Goal: Find specific page/section: Find specific page/section

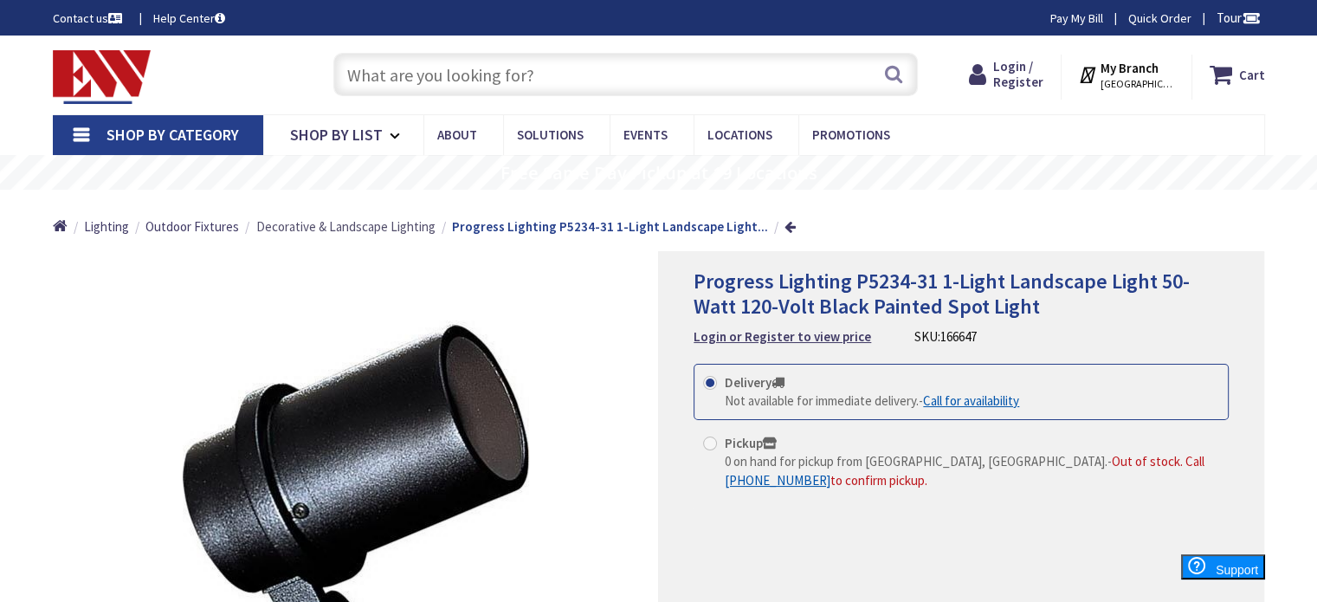
click at [384, 223] on span "Decorative & Landscape Lighting" at bounding box center [345, 226] width 179 height 16
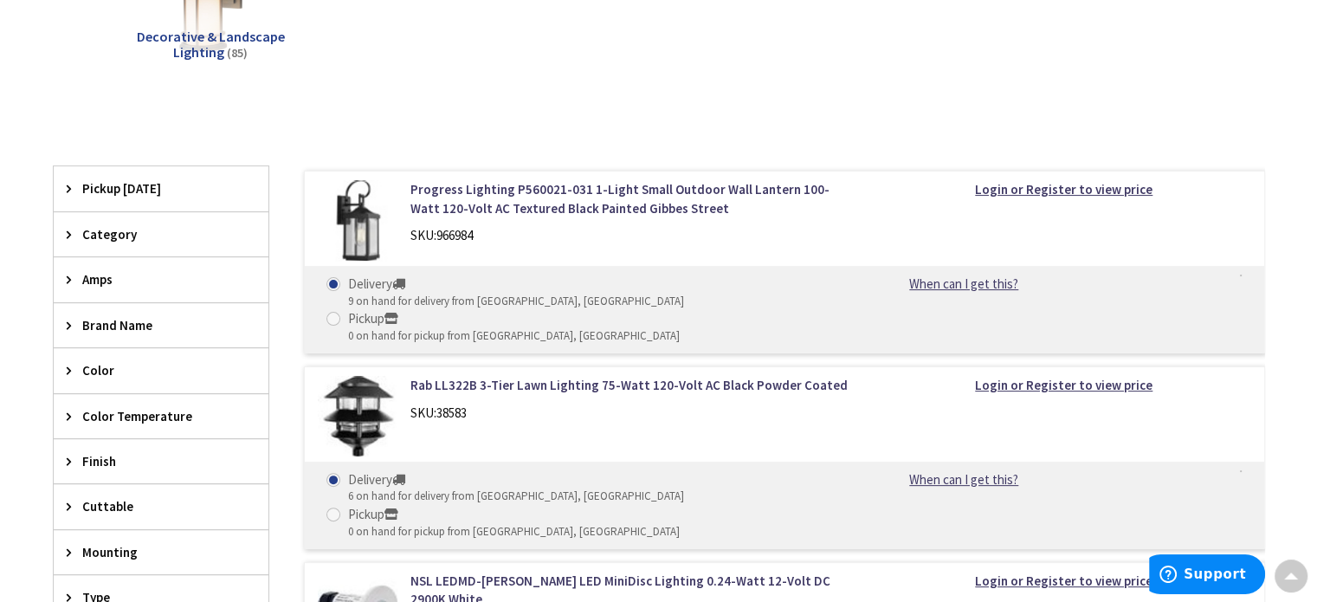
scroll to position [436, 0]
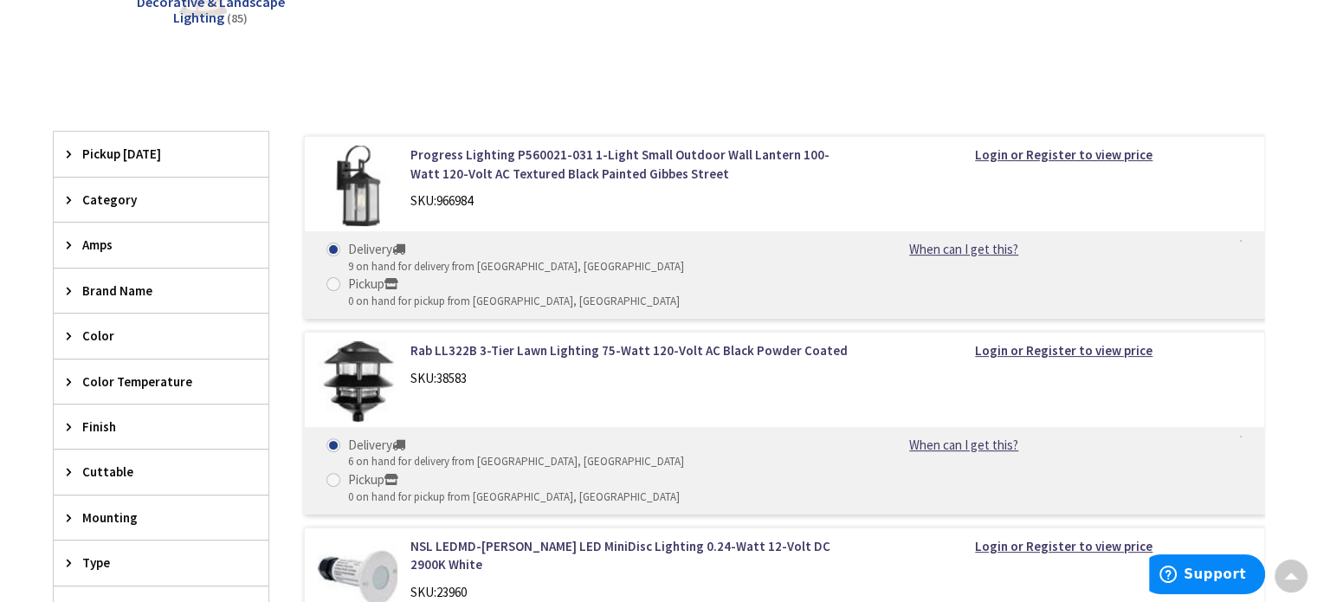
click at [76, 198] on icon at bounding box center [73, 199] width 13 height 13
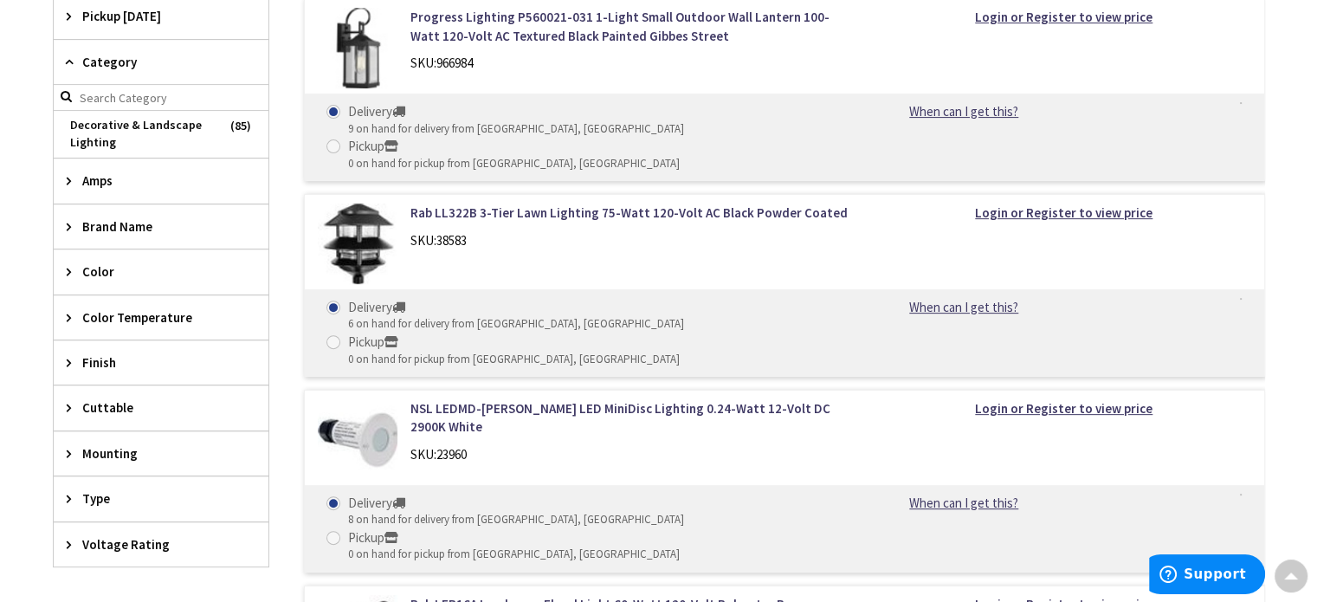
scroll to position [575, 0]
